Goal: Task Accomplishment & Management: Manage account settings

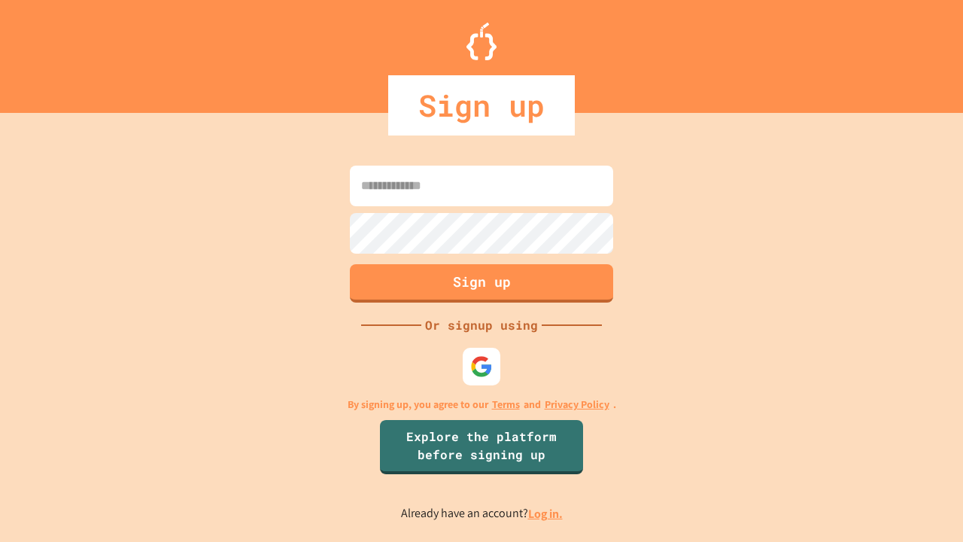
click at [546, 513] on link "Log in." at bounding box center [545, 514] width 35 height 16
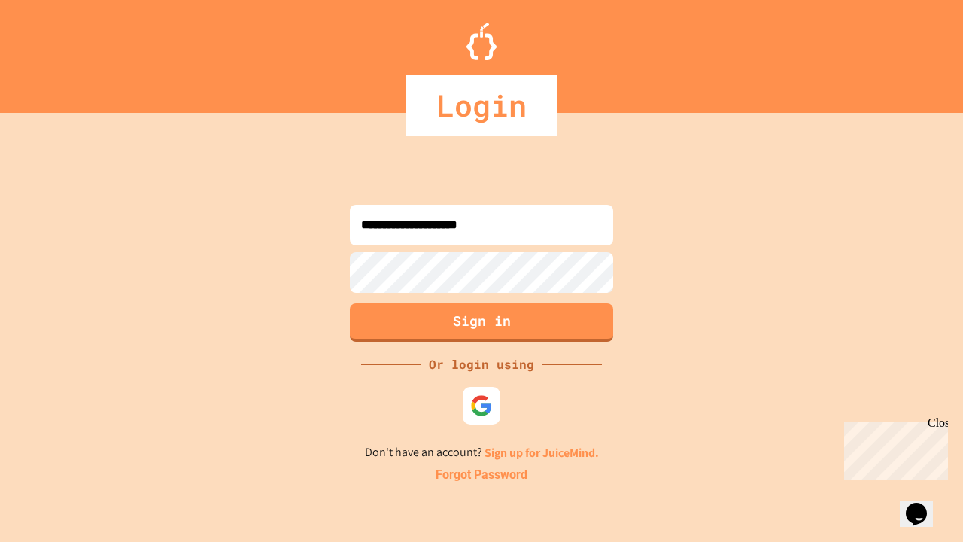
type input "**********"
